Goal: Task Accomplishment & Management: Complete application form

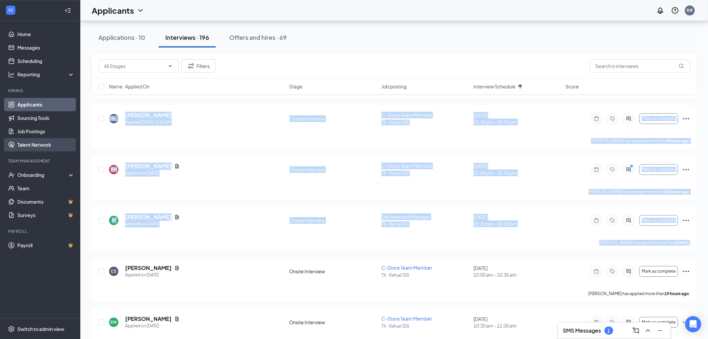
scroll to position [743, 0]
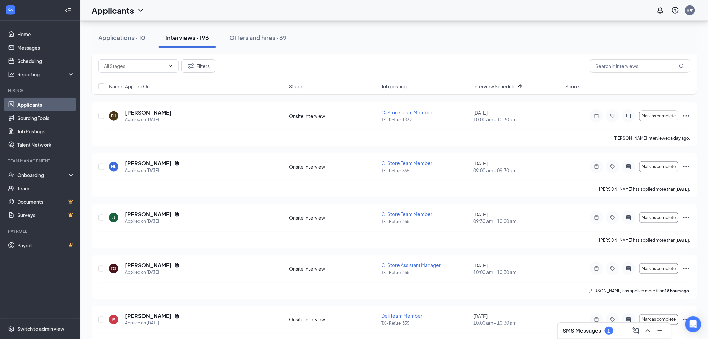
scroll to position [223, 0]
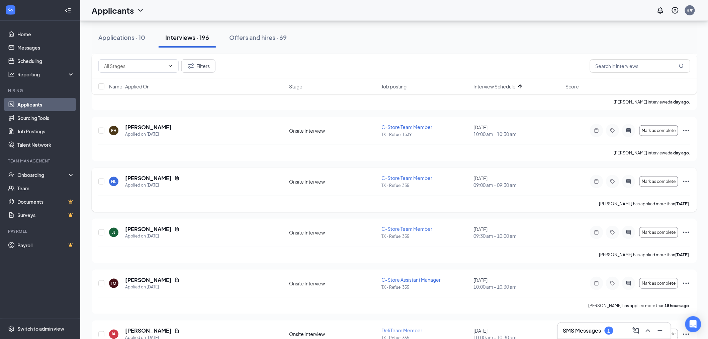
click at [686, 181] on icon "Ellipses" at bounding box center [686, 181] width 6 height 1
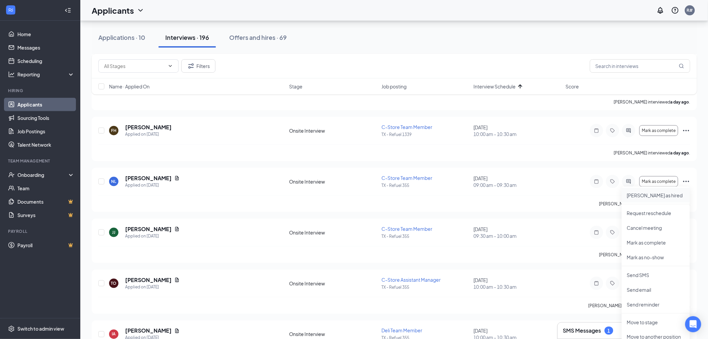
click at [633, 195] on p "[PERSON_NAME] as hired" at bounding box center [656, 195] width 58 height 7
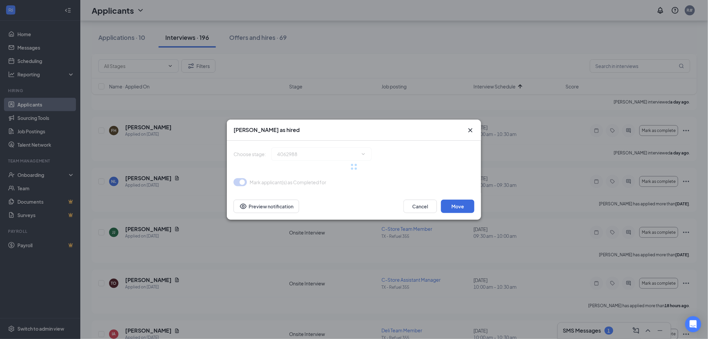
type input "Hiring Complete (final stage)"
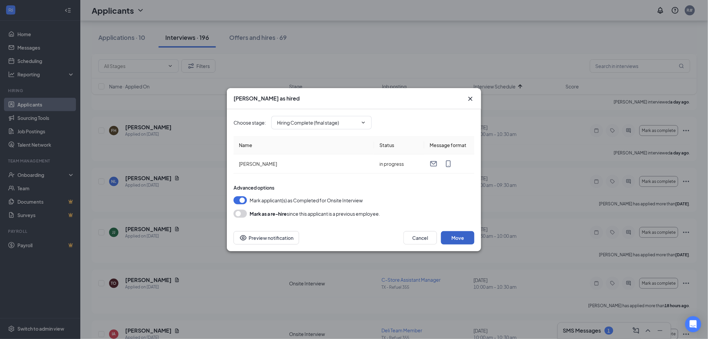
click at [460, 237] on button "Move" at bounding box center [457, 237] width 33 height 13
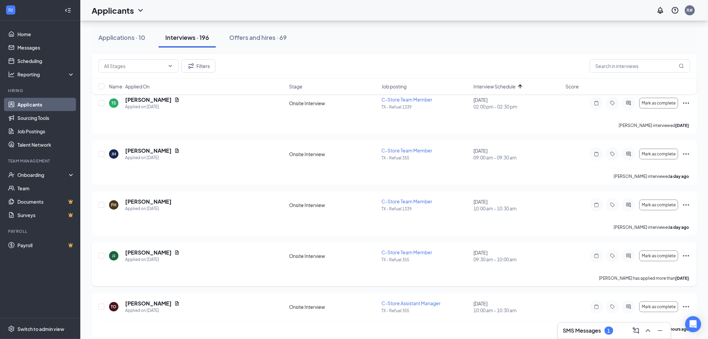
scroll to position [111, 0]
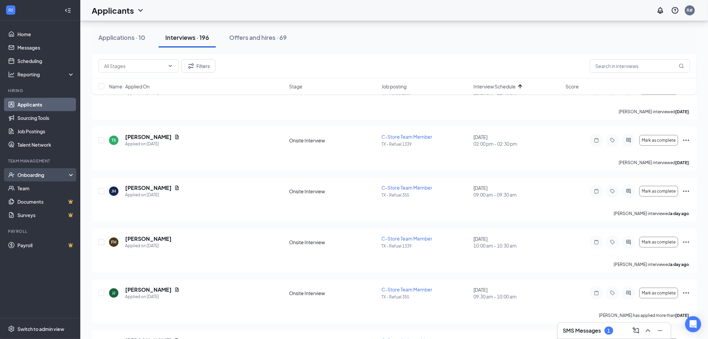
click at [34, 173] on div "Onboarding" at bounding box center [43, 174] width 52 height 7
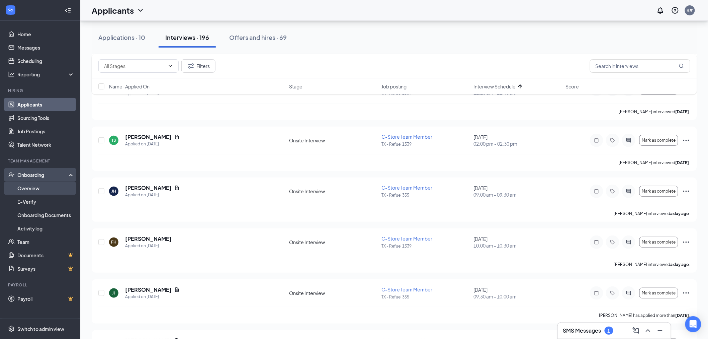
click at [31, 186] on link "Overview" at bounding box center [45, 187] width 57 height 13
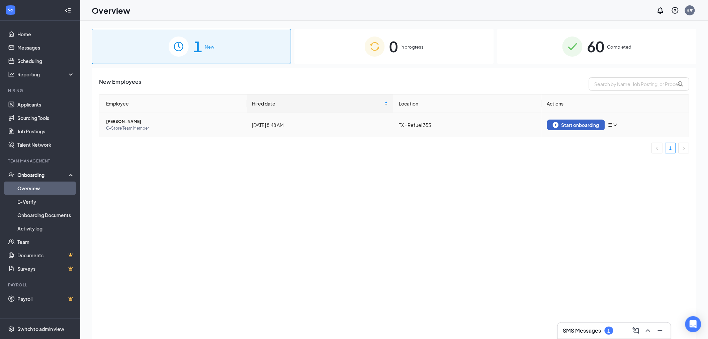
click at [592, 125] on div "Start onboarding" at bounding box center [576, 125] width 47 height 6
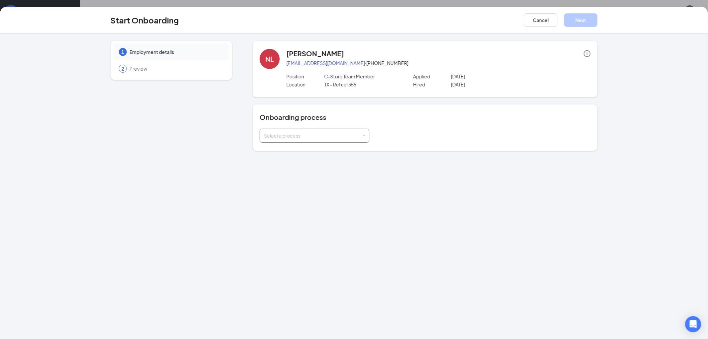
click at [322, 138] on div "Select a process" at bounding box center [313, 135] width 98 height 7
click at [299, 151] on span "New Hire Documentation" at bounding box center [289, 149] width 55 height 6
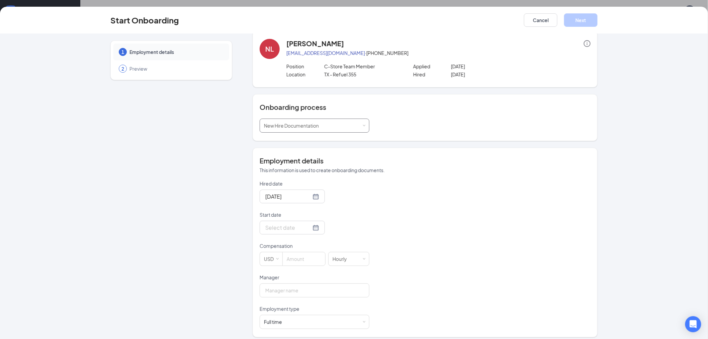
scroll to position [15, 0]
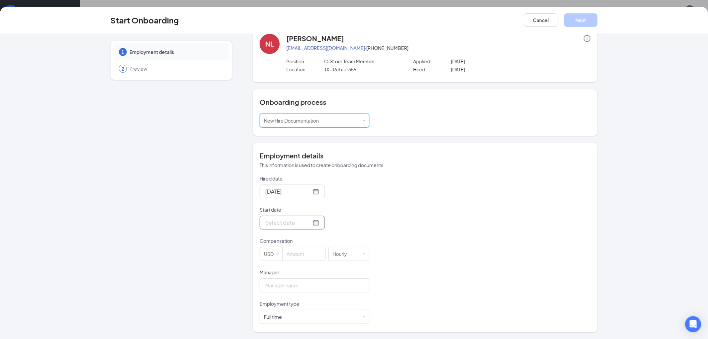
click at [307, 221] on div at bounding box center [292, 222] width 54 height 8
type input "[DATE]"
click at [327, 283] on div "19" at bounding box center [330, 282] width 8 height 8
click at [380, 202] on div "Hired date [DATE] Start date [DATE] [DATE] Su Mo Tu We Th Fr Sa 31 1 2 3 4 5 6 …" at bounding box center [425, 249] width 331 height 149
click at [305, 252] on input at bounding box center [304, 253] width 42 height 13
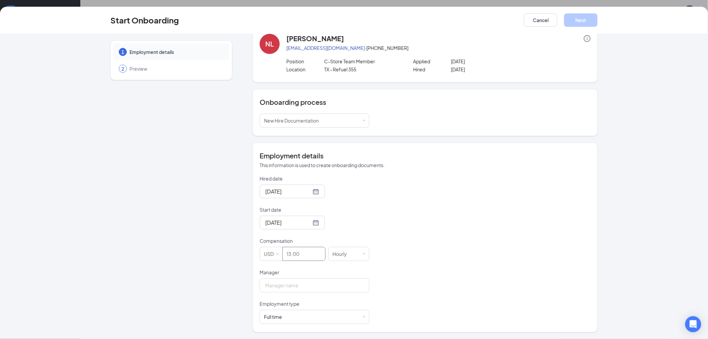
scroll to position [30, 0]
type input "13"
click at [279, 286] on input "Manager" at bounding box center [315, 285] width 110 height 14
type input "[PERSON_NAME]"
click at [427, 278] on div "Hired date [DATE] Start date [DATE] [DATE] Su Mo Tu We Th Fr Sa 31 1 2 3 4 5 6 …" at bounding box center [425, 249] width 331 height 149
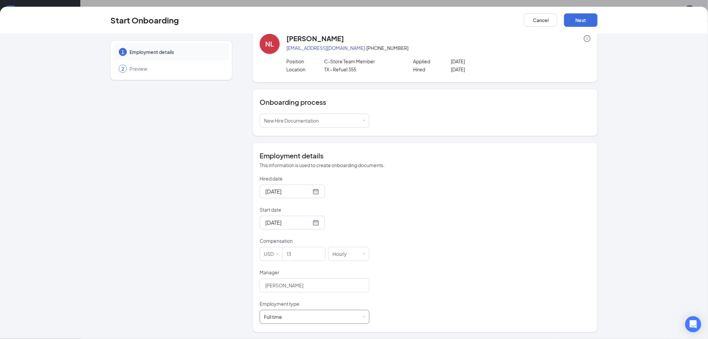
click at [292, 320] on div "Full time Works 30+ hours per week and is reasonably expected to work" at bounding box center [314, 316] width 101 height 13
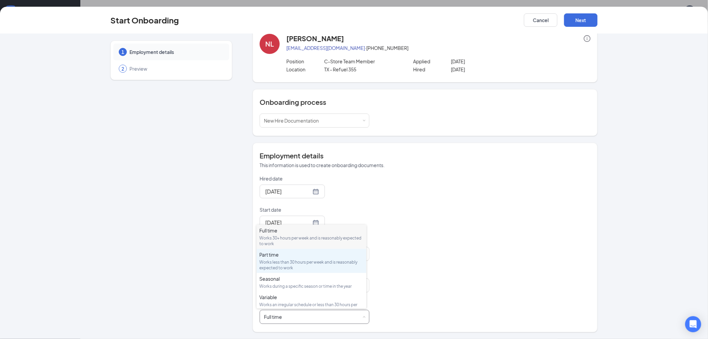
click at [272, 256] on div "Part time" at bounding box center [311, 254] width 104 height 7
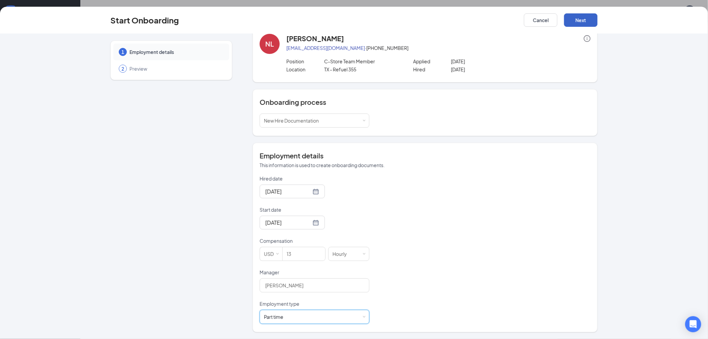
click at [585, 22] on button "Next" at bounding box center [580, 19] width 33 height 13
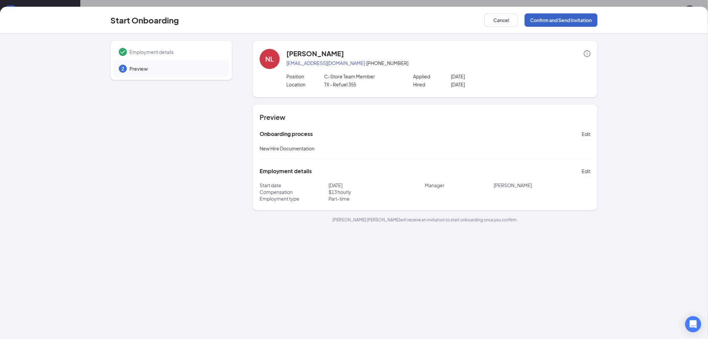
click at [563, 19] on button "Confirm and Send Invitation" at bounding box center [561, 19] width 73 height 13
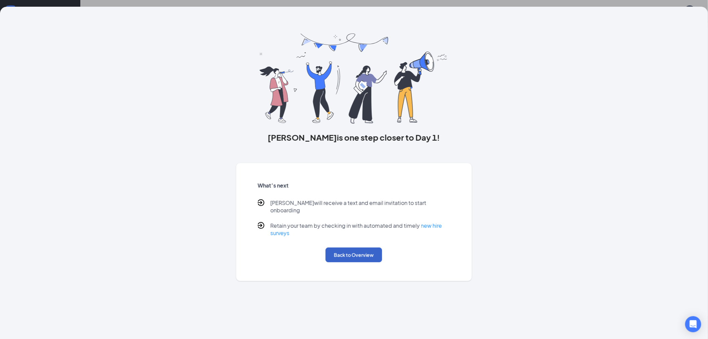
click at [356, 247] on button "Back to Overview" at bounding box center [354, 254] width 57 height 15
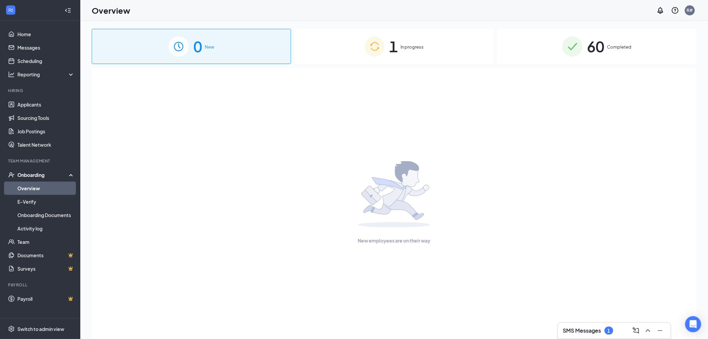
click at [401, 44] on span "In progress" at bounding box center [412, 46] width 23 height 7
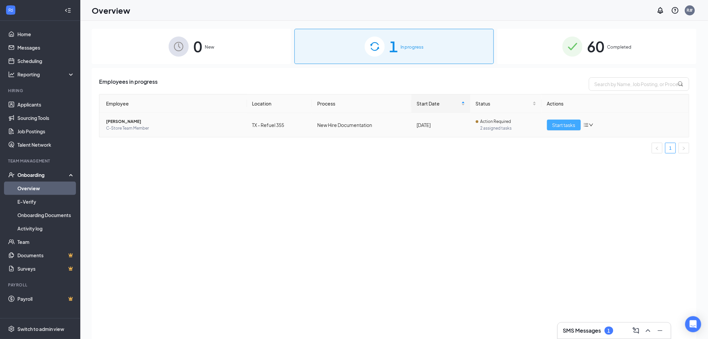
click at [569, 126] on span "Start tasks" at bounding box center [563, 124] width 23 height 7
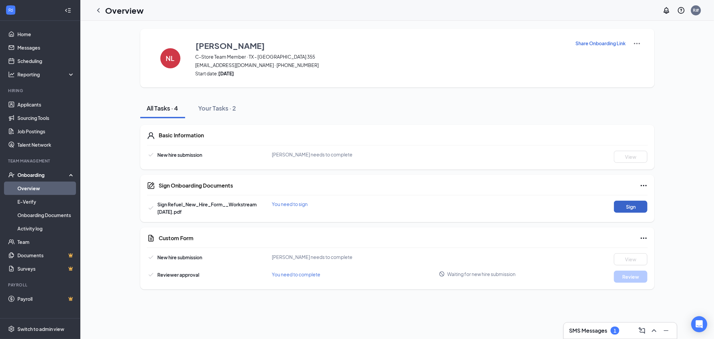
click at [630, 207] on button "Sign" at bounding box center [630, 206] width 33 height 12
click at [22, 190] on link "Overview" at bounding box center [45, 187] width 57 height 13
